Goal: Information Seeking & Learning: Learn about a topic

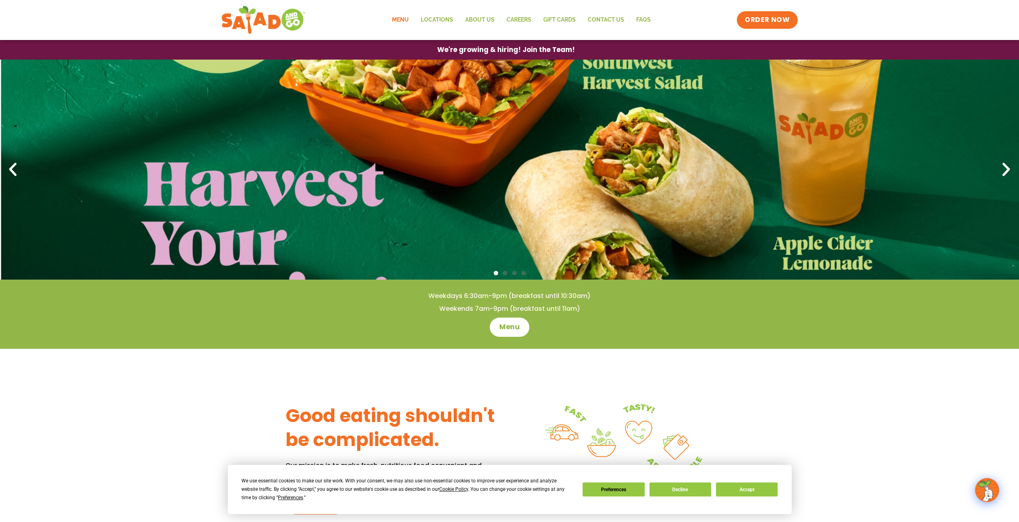
click at [400, 20] on link "Menu" at bounding box center [399, 20] width 29 height 18
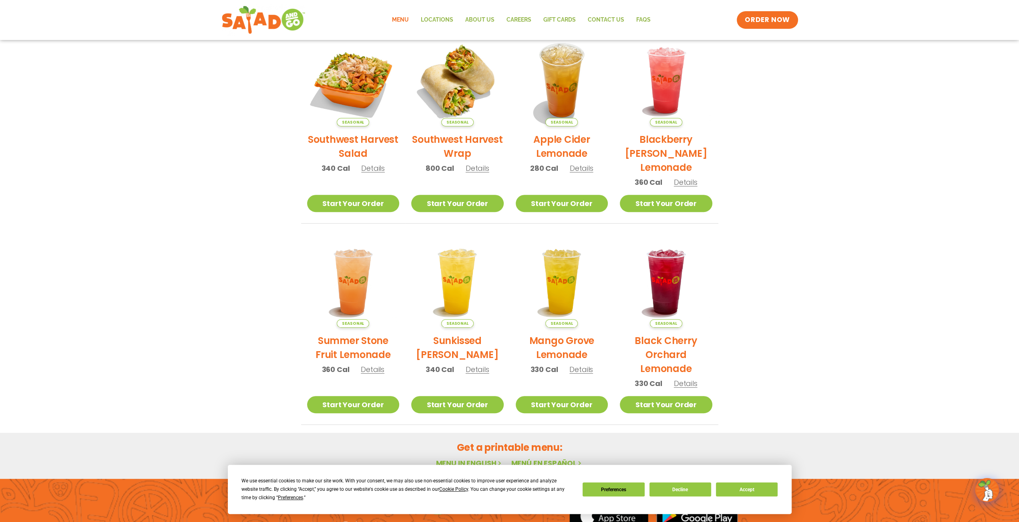
scroll to position [271, 0]
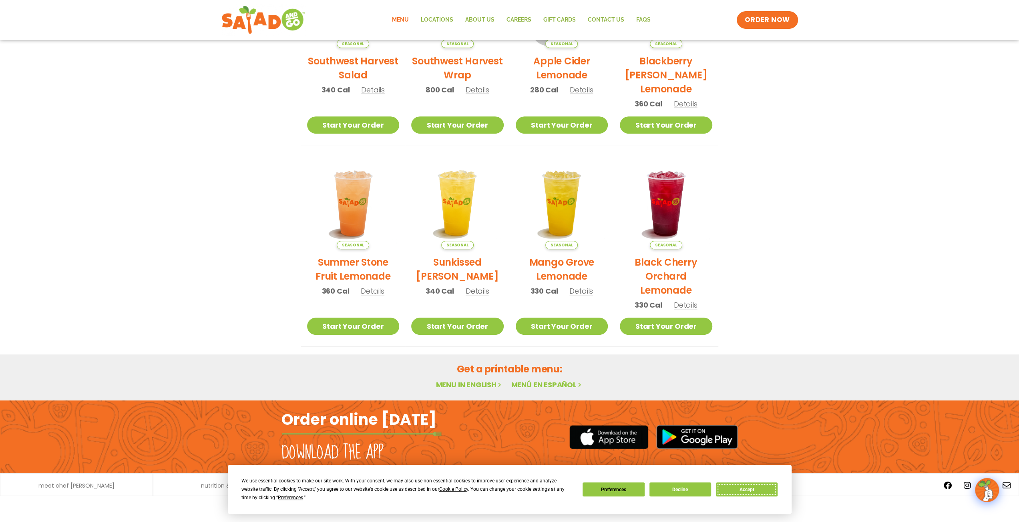
click at [756, 490] on button "Accept" at bounding box center [747, 490] width 62 height 14
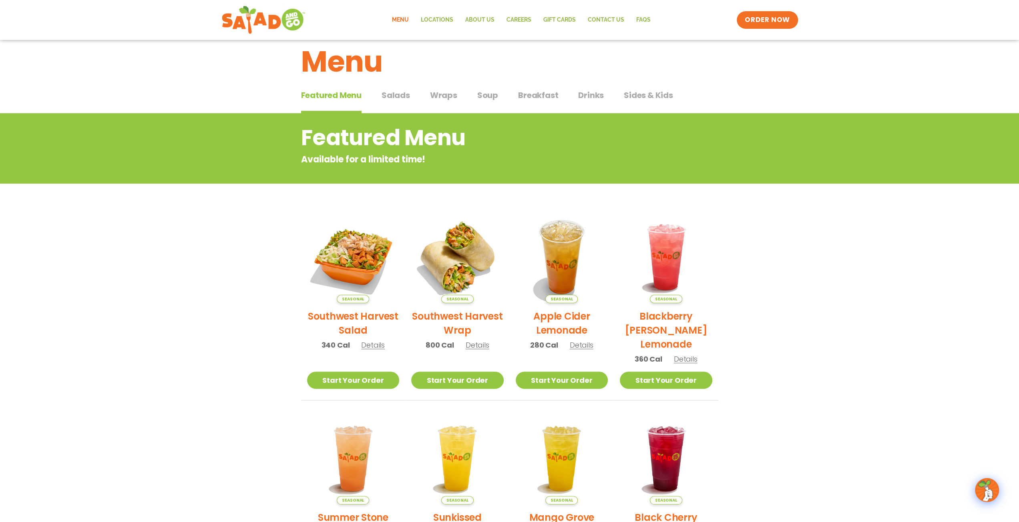
scroll to position [0, 0]
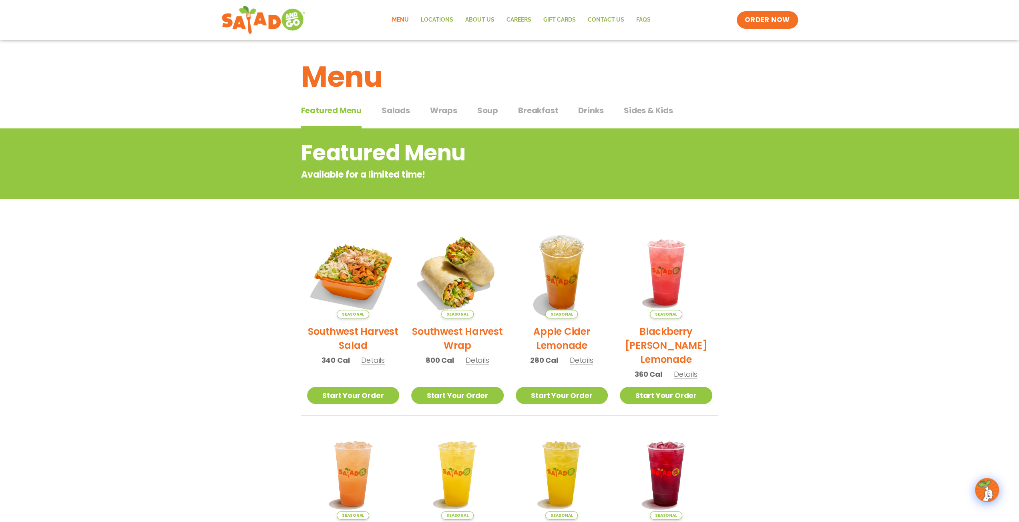
click at [435, 112] on span "Wraps" at bounding box center [443, 110] width 27 height 12
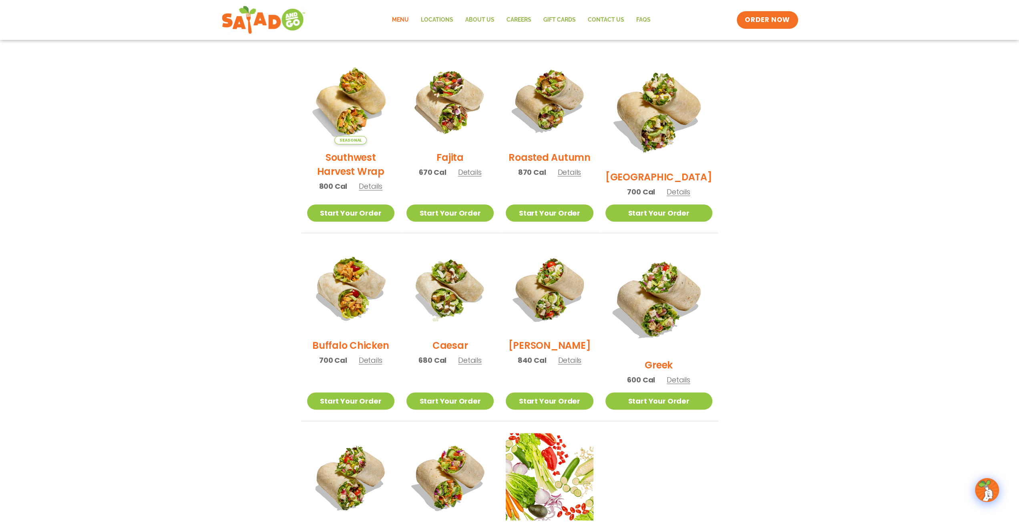
scroll to position [200, 0]
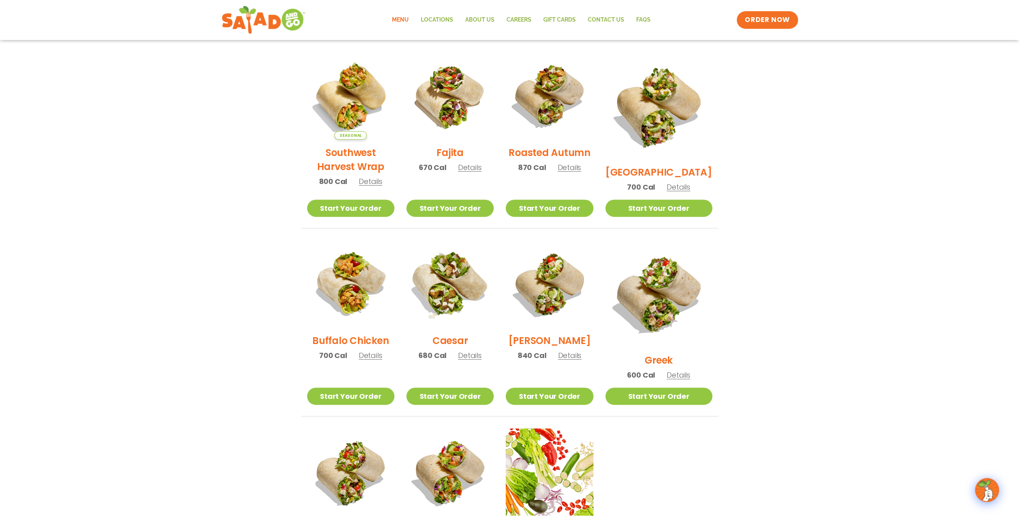
click at [474, 291] on img at bounding box center [450, 284] width 102 height 102
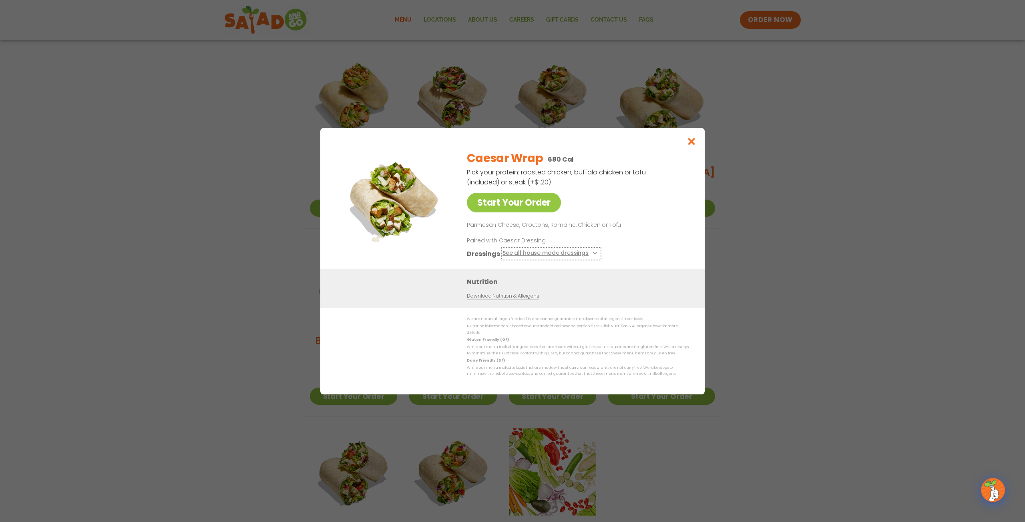
click at [565, 255] on button "See all house made dressings" at bounding box center [550, 254] width 97 height 10
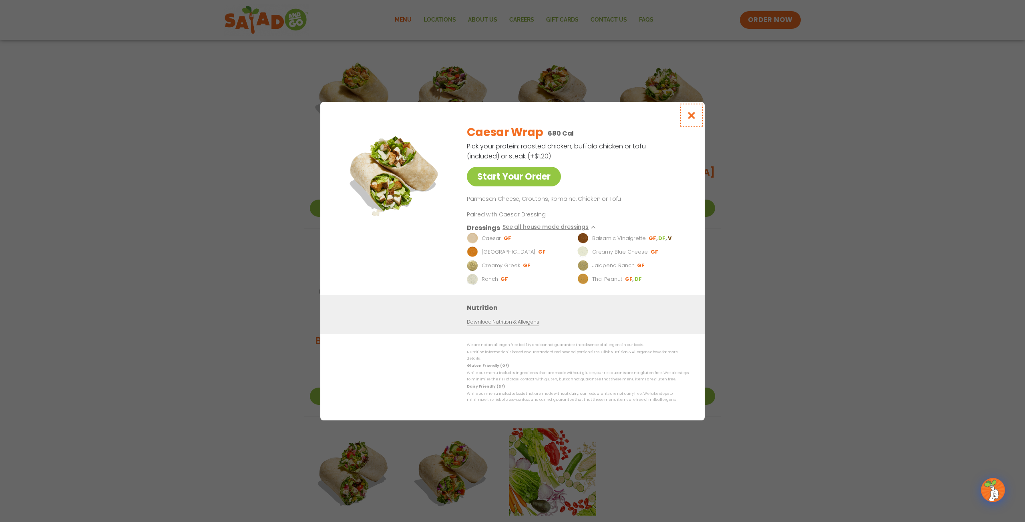
click at [694, 117] on icon "Close modal" at bounding box center [691, 115] width 10 height 8
